Goal: Find specific page/section: Find specific page/section

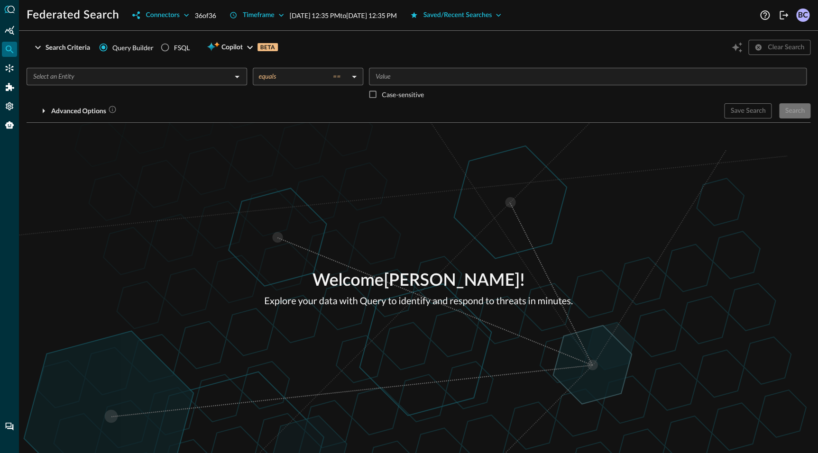
drag, startPoint x: 118, startPoint y: 140, endPoint x: 104, endPoint y: 134, distance: 15.1
click at [117, 140] on div "Welcome [PERSON_NAME] ! Explore your data with Query to identify and respond to…" at bounding box center [418, 288] width 799 height 330
click at [8, 70] on icon "Connectors" at bounding box center [9, 68] width 9 height 9
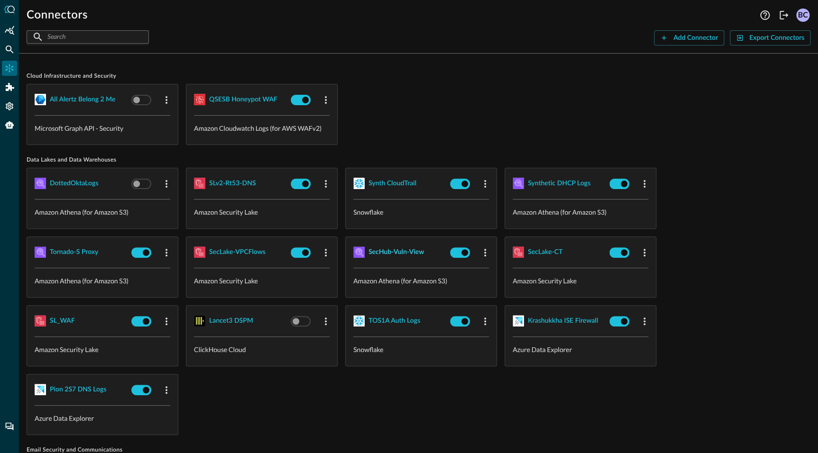
click at [388, 252] on div "SecHub-Vuln-View" at bounding box center [395, 252] width 55 height 12
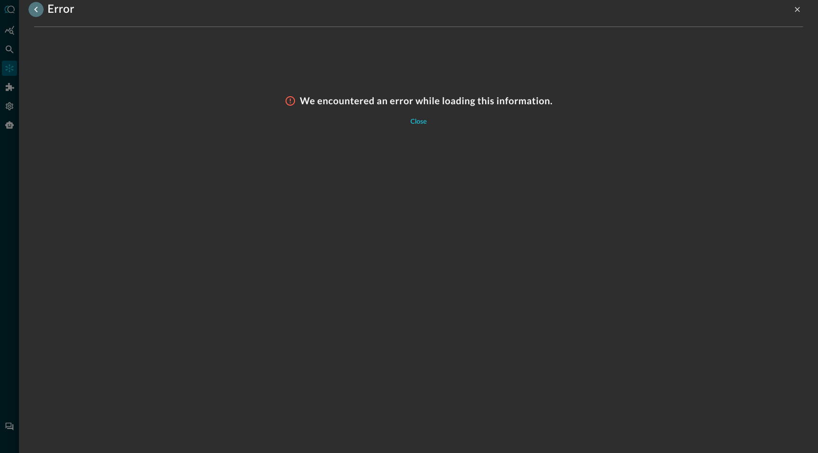
click at [35, 9] on icon "go back" at bounding box center [35, 9] width 11 height 11
